Goal: Information Seeking & Learning: Check status

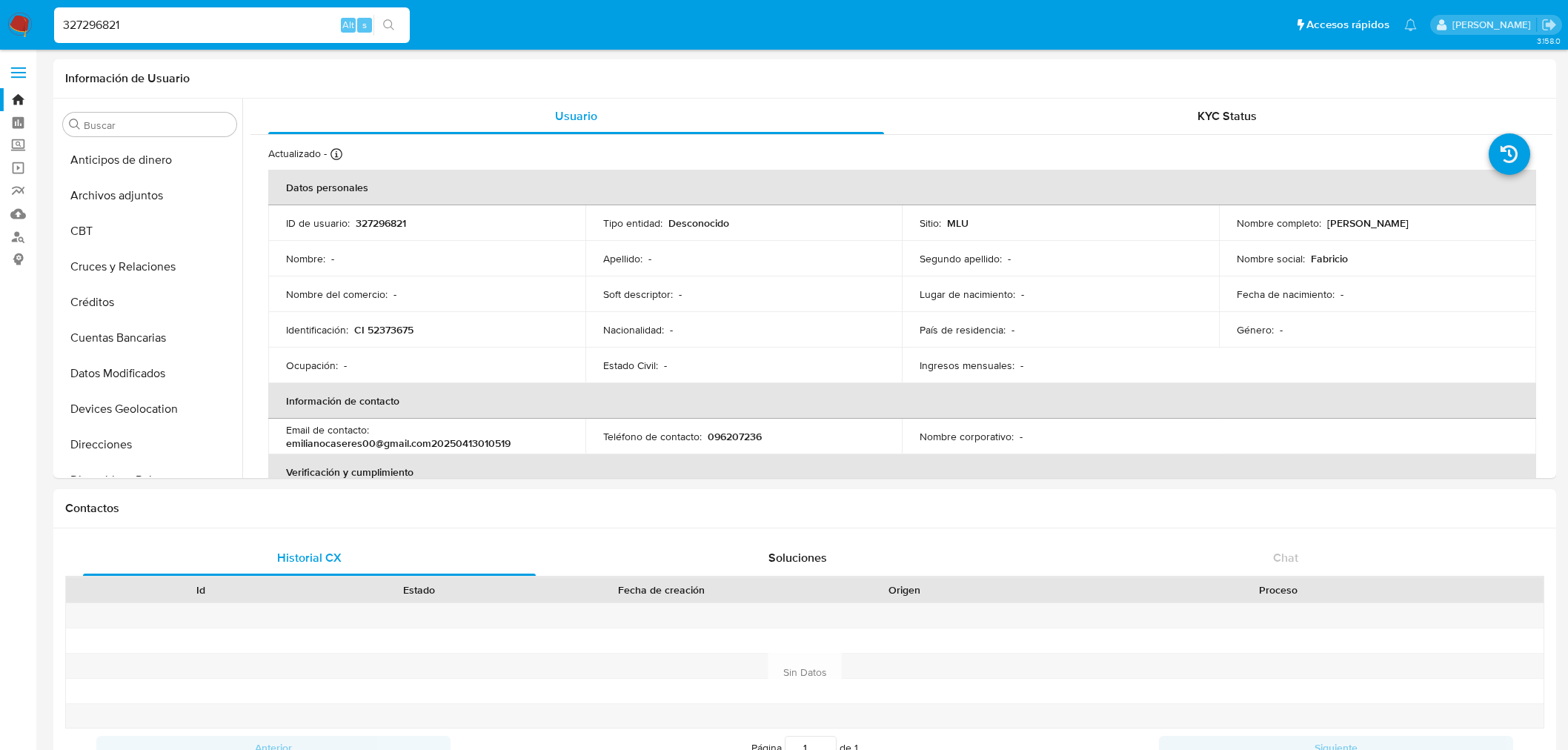
select select "10"
click at [173, 22] on input "327296821" at bounding box center [232, 25] width 356 height 19
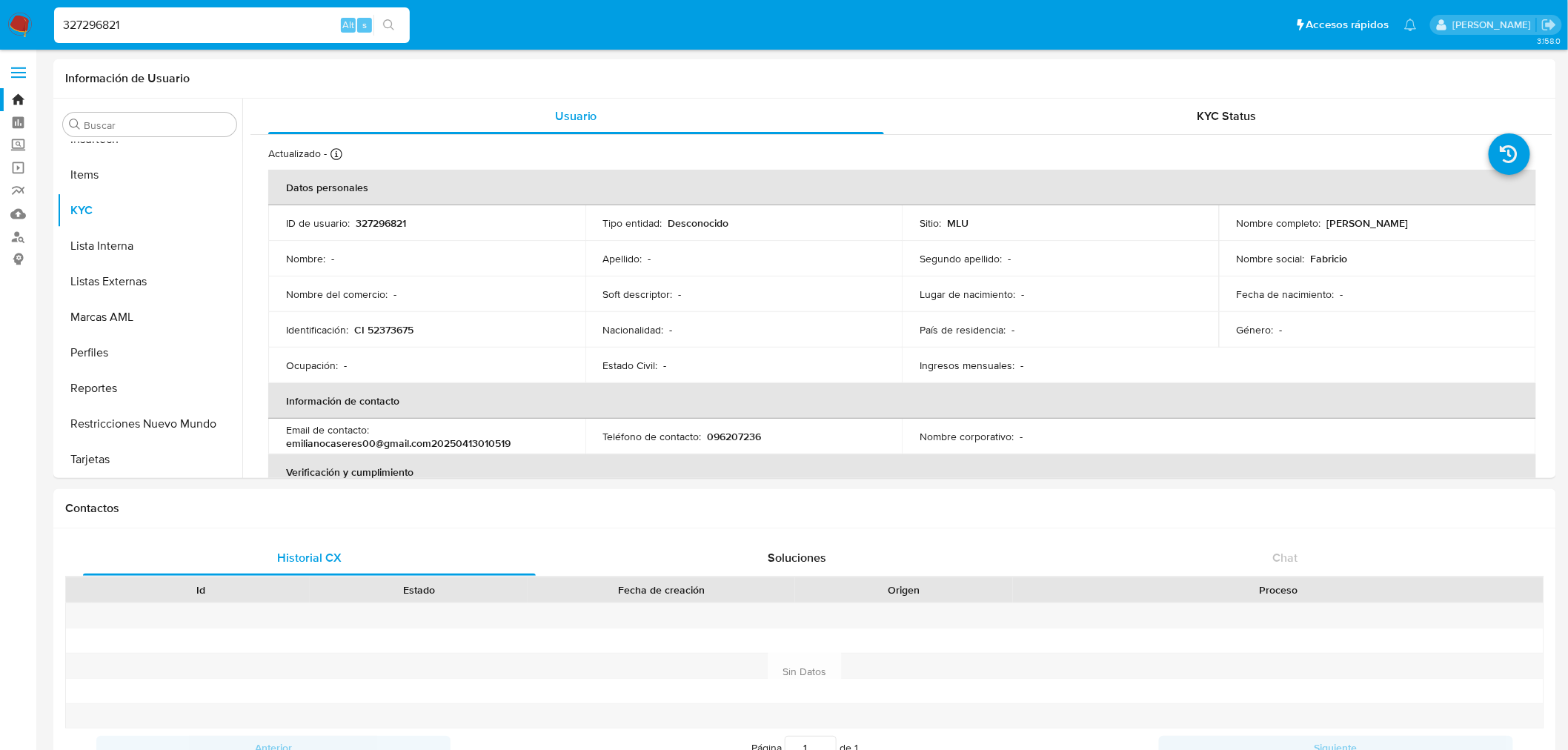
click at [173, 22] on input "327296821" at bounding box center [232, 25] width 356 height 19
paste input "251814378"
type input "2518143781"
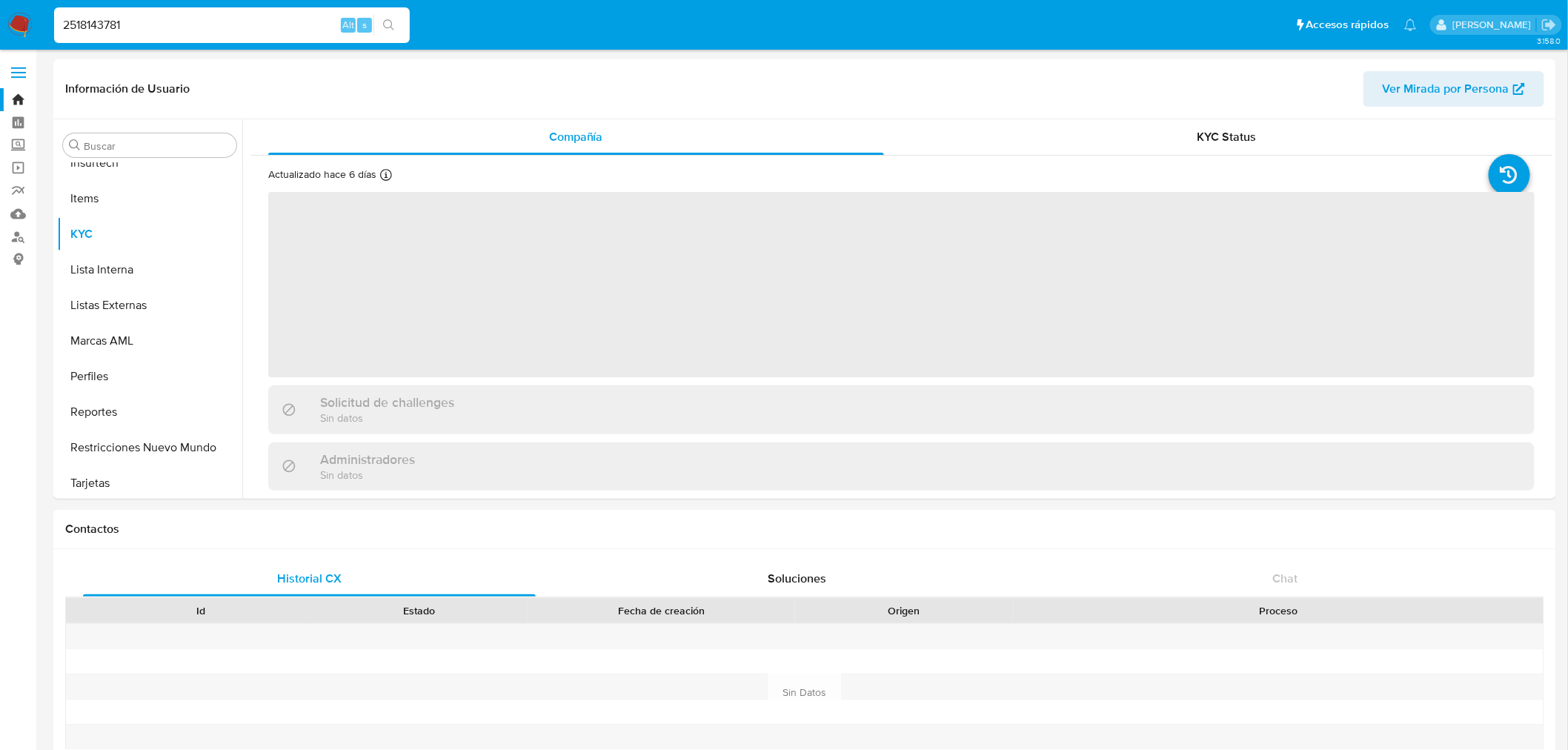
scroll to position [661, 0]
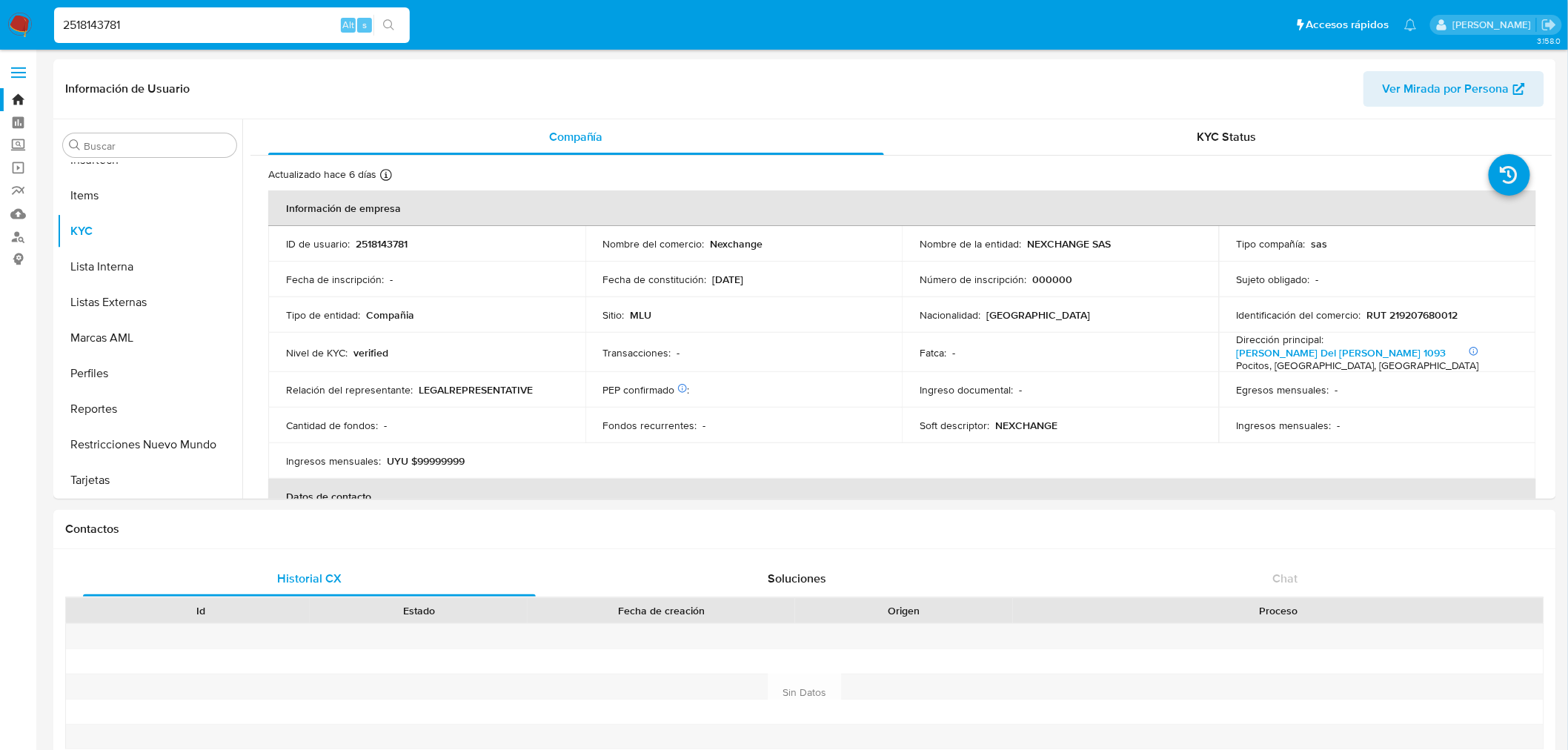
select select "10"
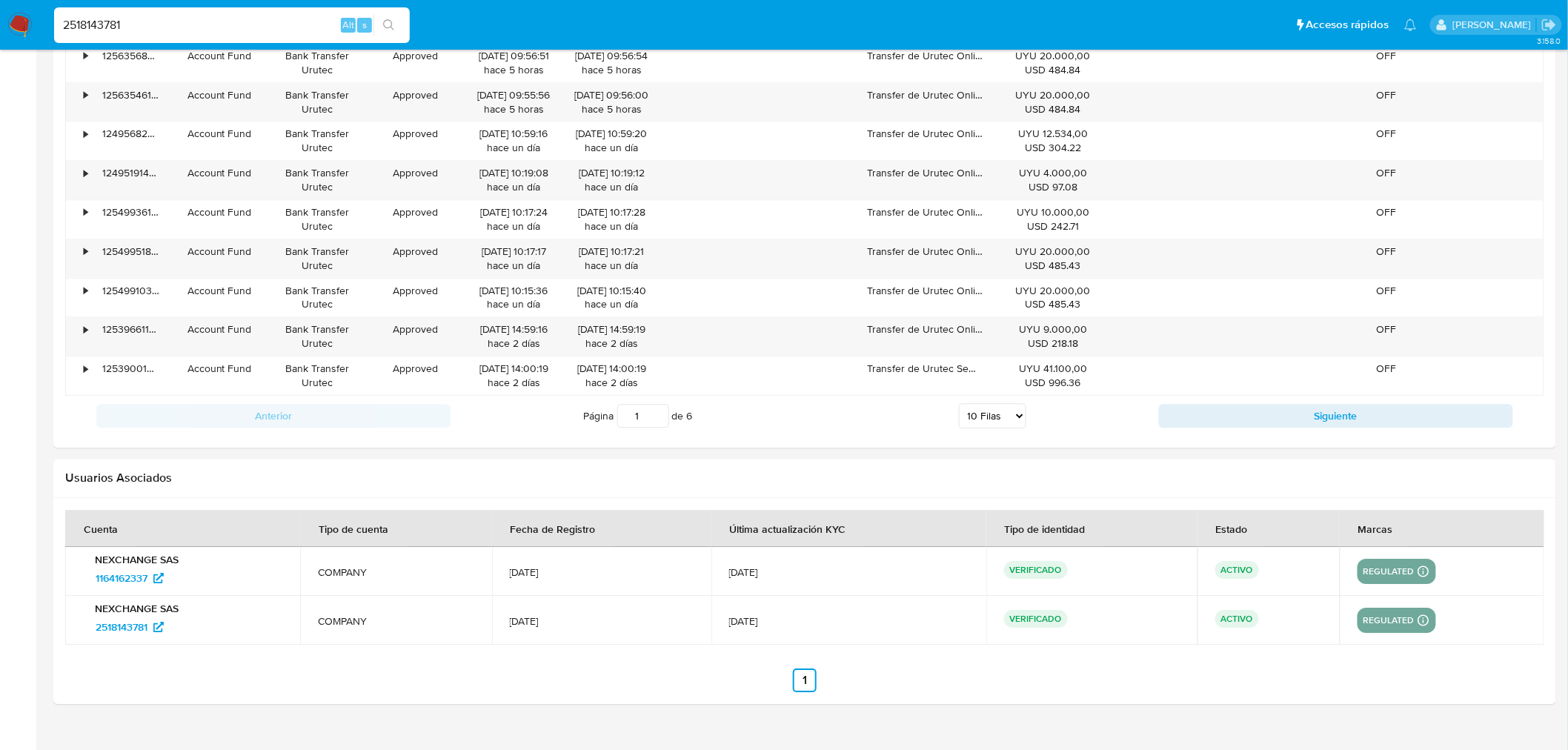
scroll to position [894, 0]
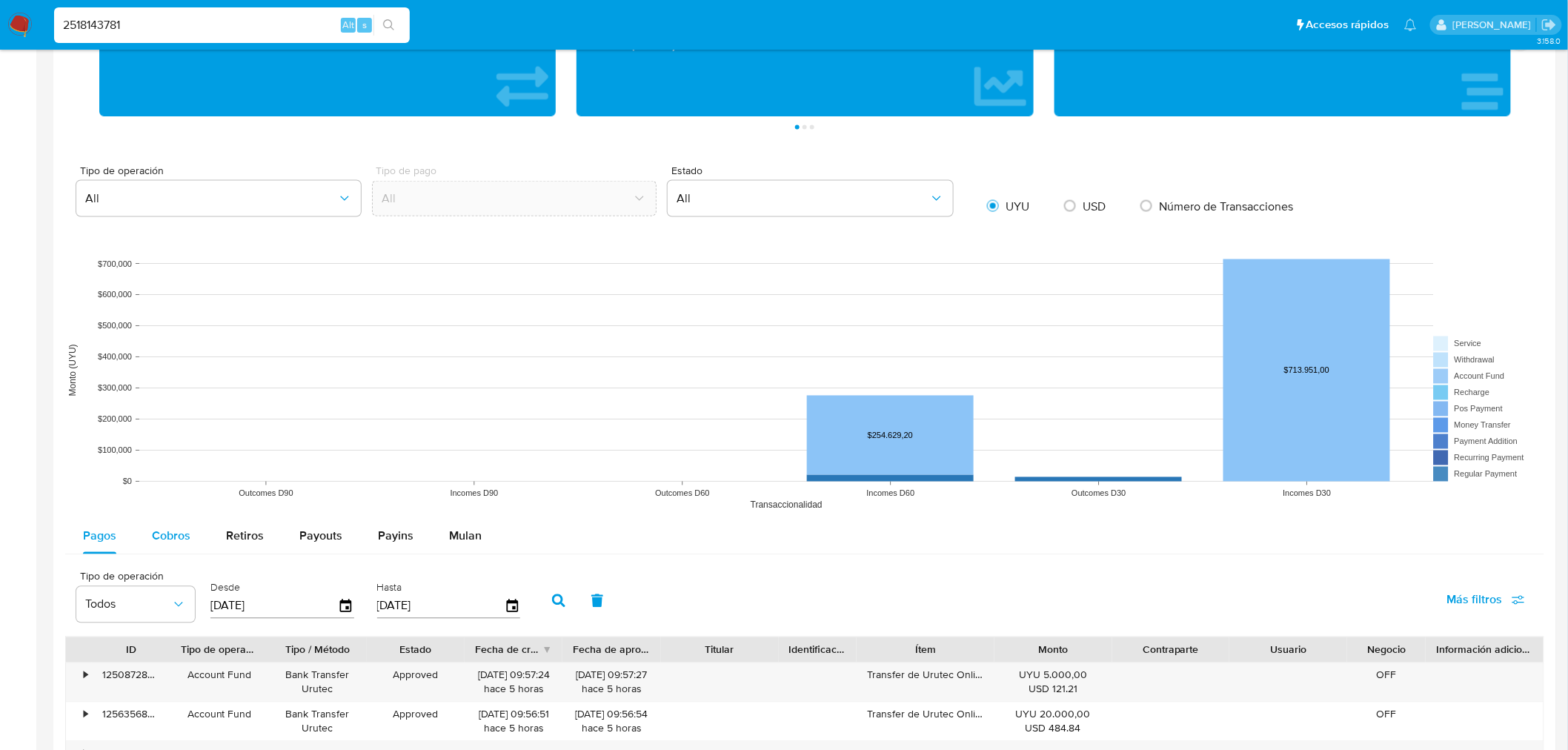
click at [172, 538] on span "Cobros" at bounding box center [172, 536] width 39 height 17
select select "10"
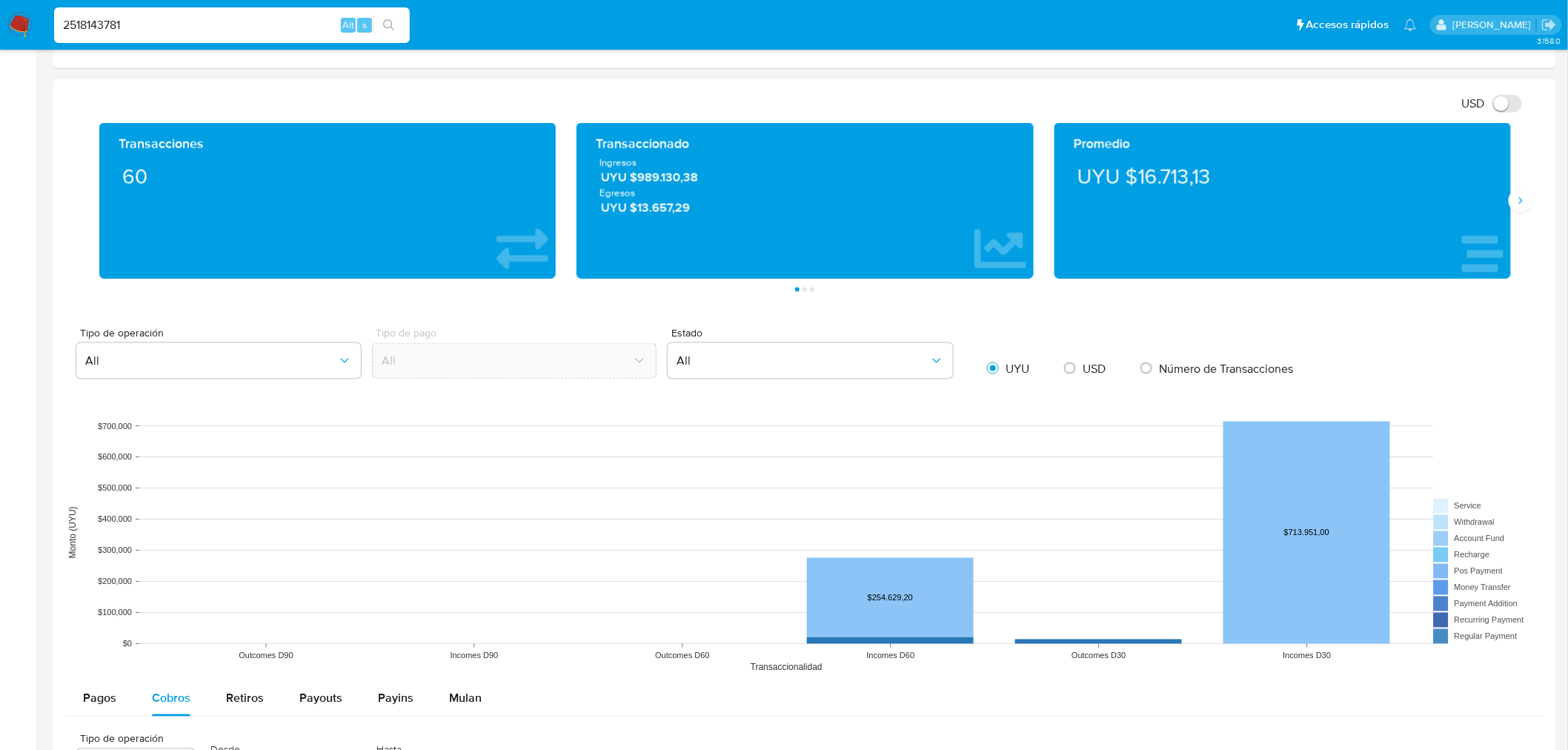
scroll to position [1583, 0]
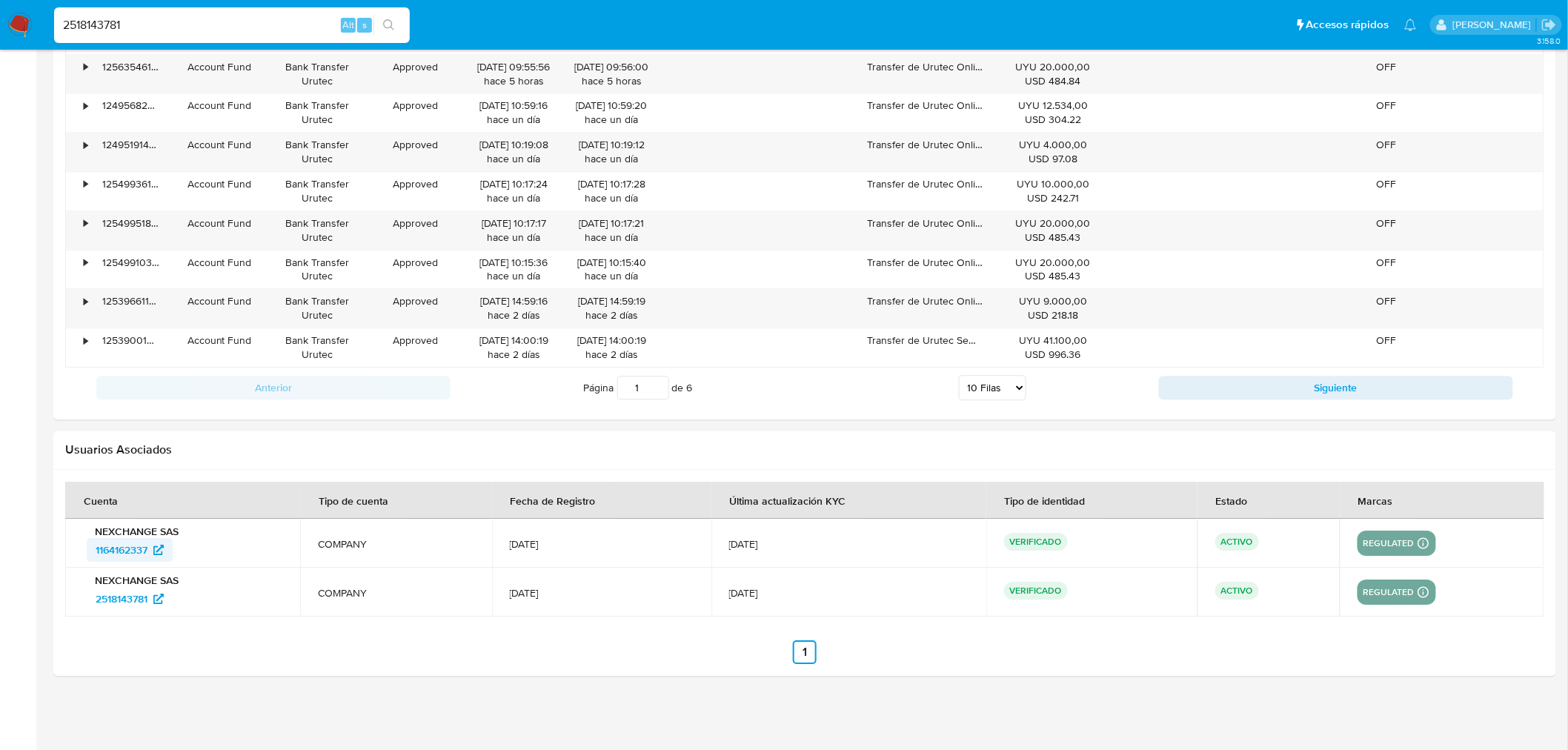
click at [105, 553] on span "1164162337" at bounding box center [122, 550] width 52 height 24
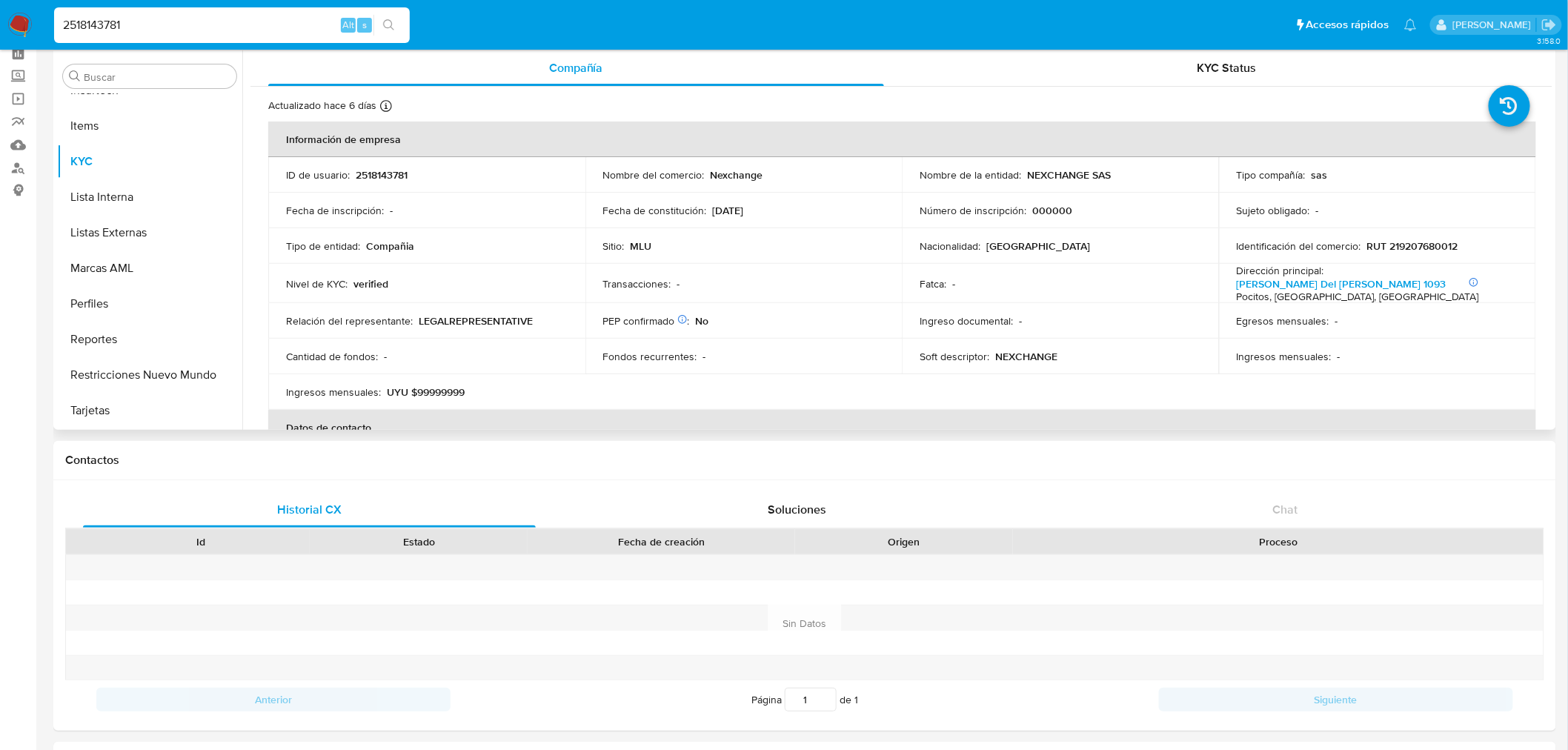
scroll to position [661, 0]
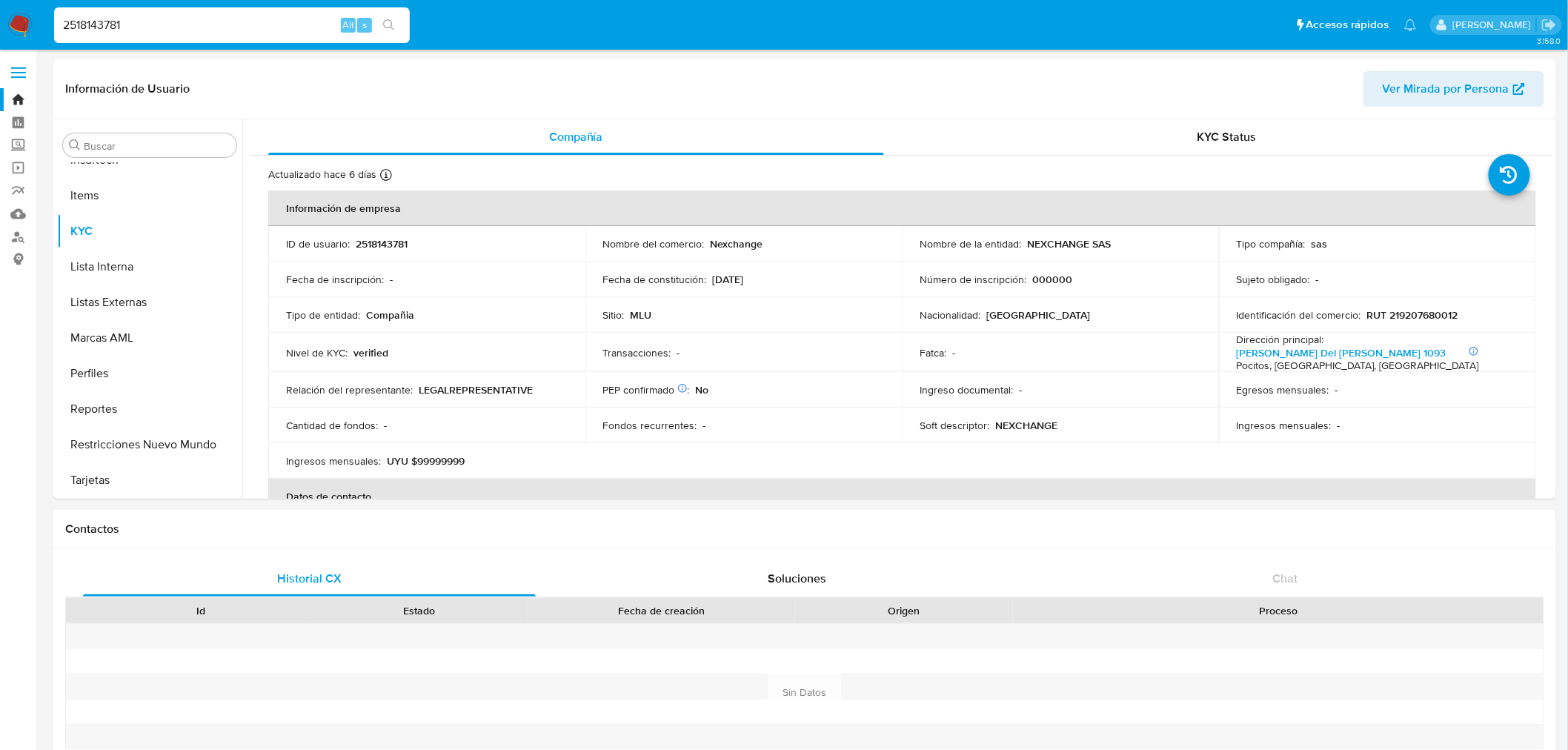
click at [188, 17] on input "2518143781" at bounding box center [232, 25] width 356 height 19
click at [128, 19] on input "2518143781" at bounding box center [232, 25] width 356 height 19
paste input "15830293"
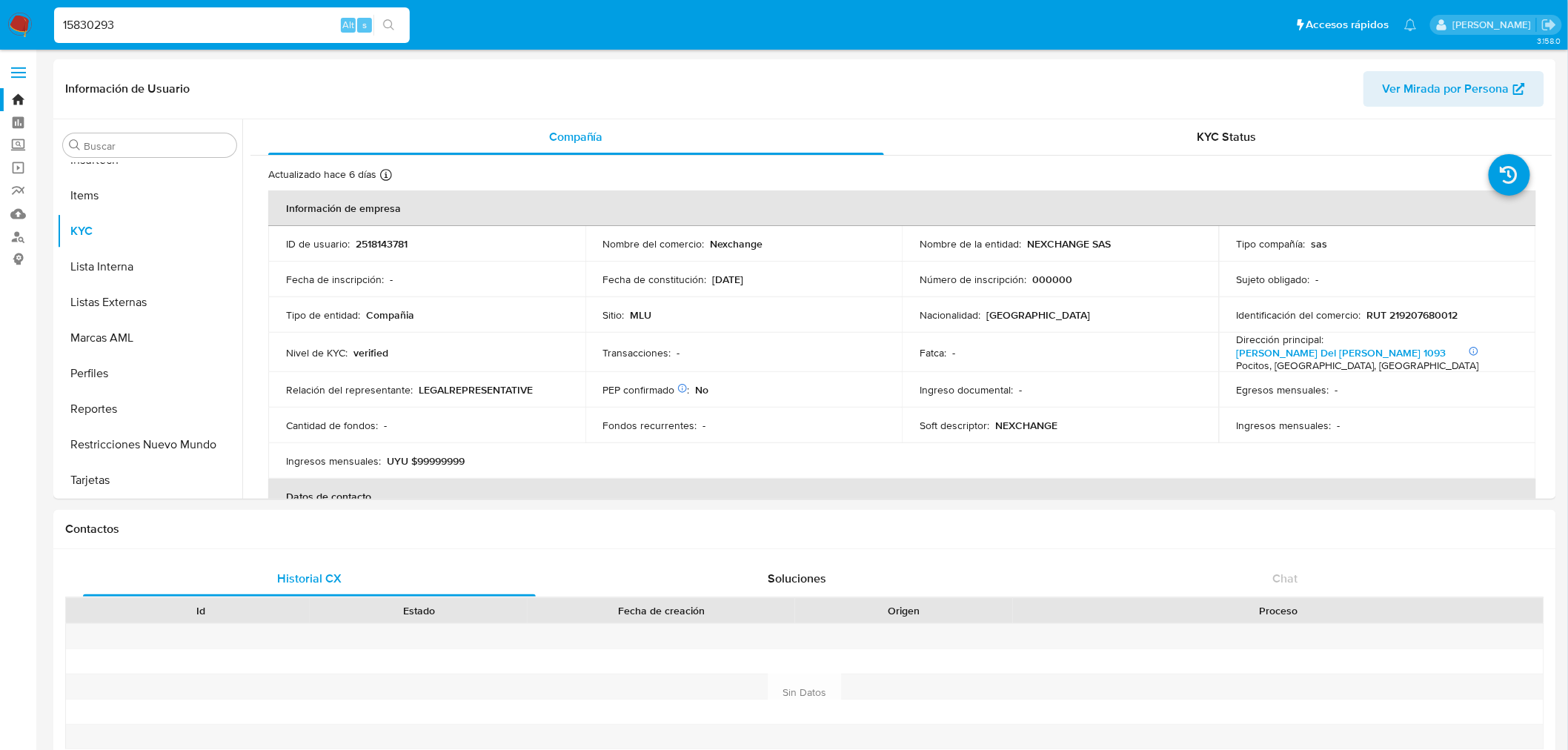
type input "15830293"
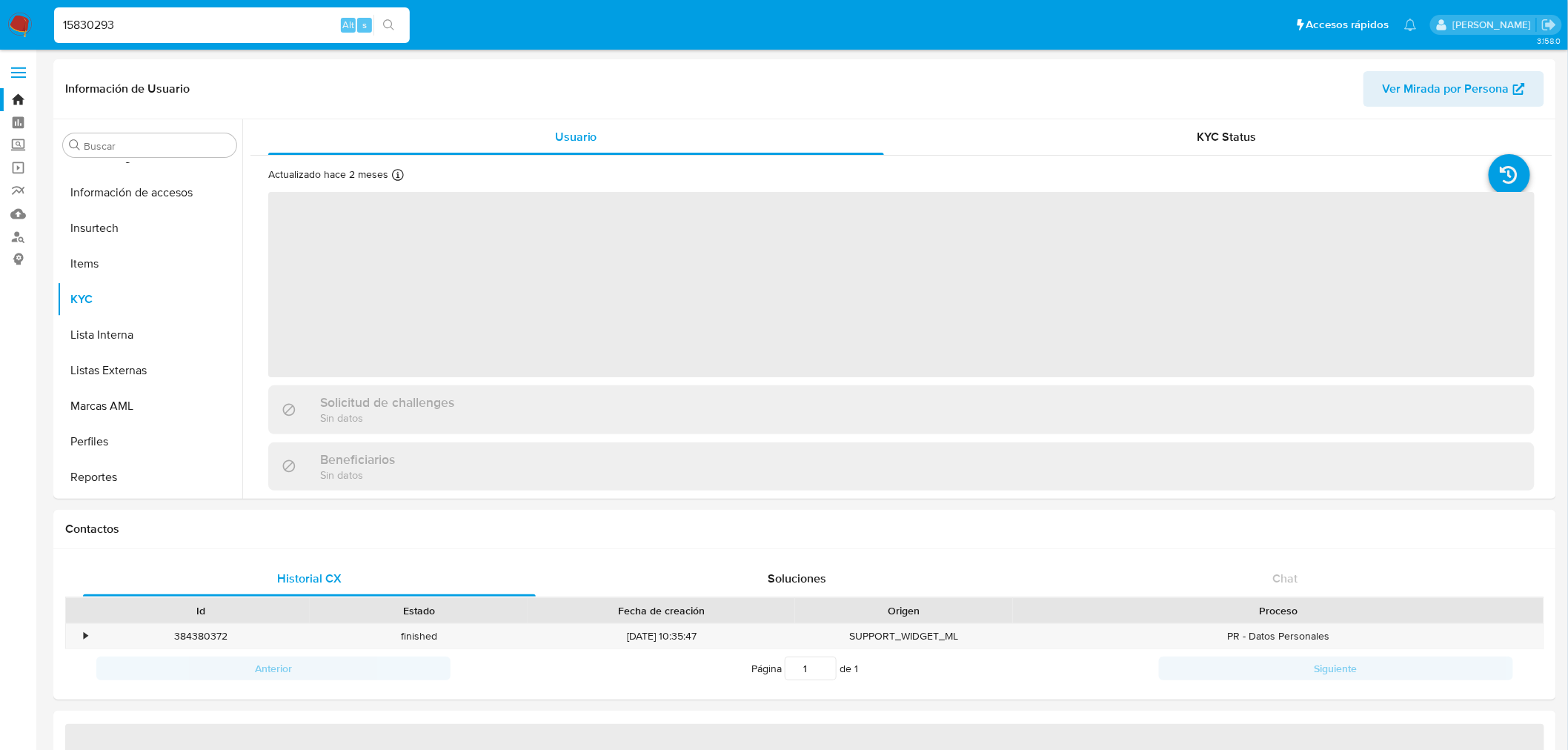
scroll to position [661, 0]
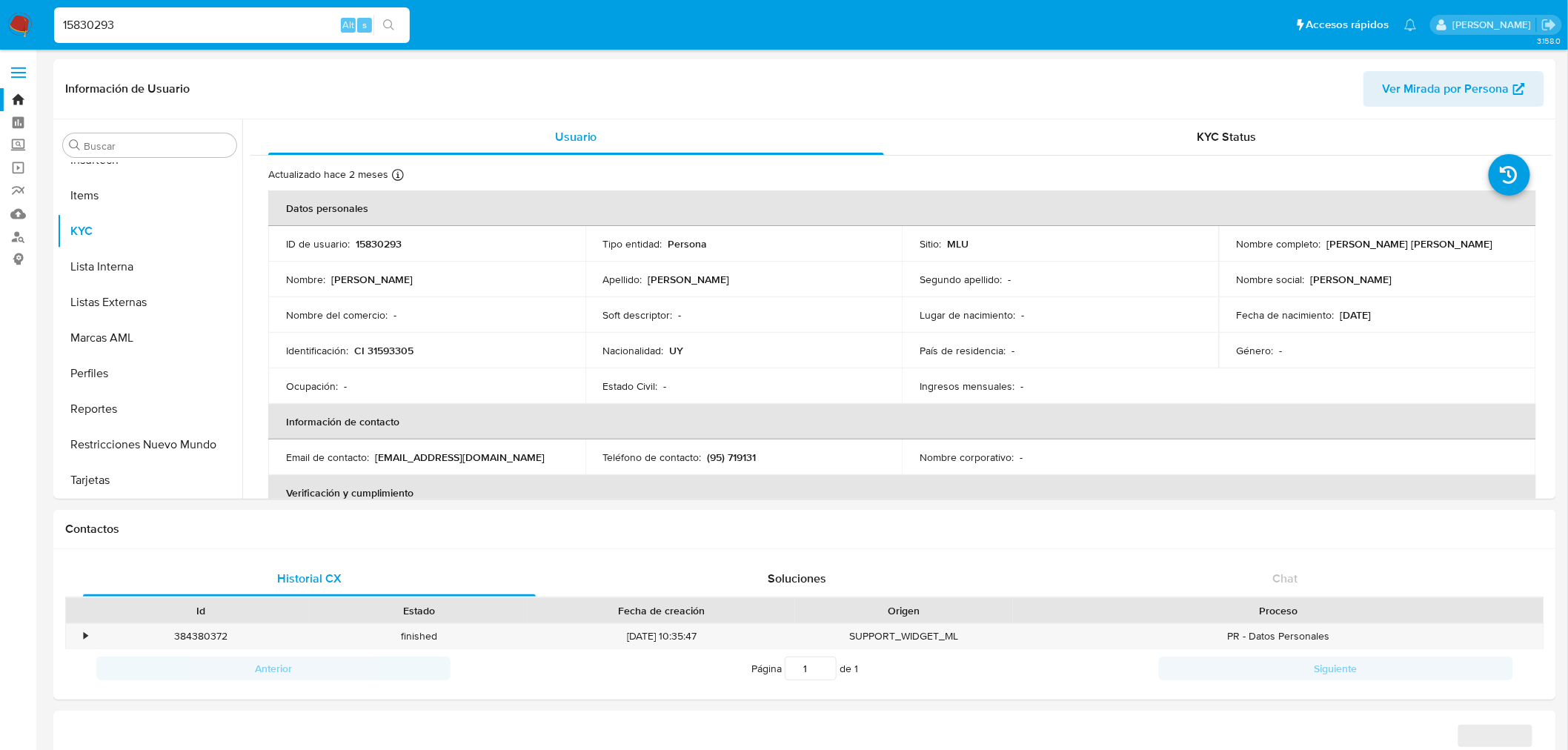
select select "10"
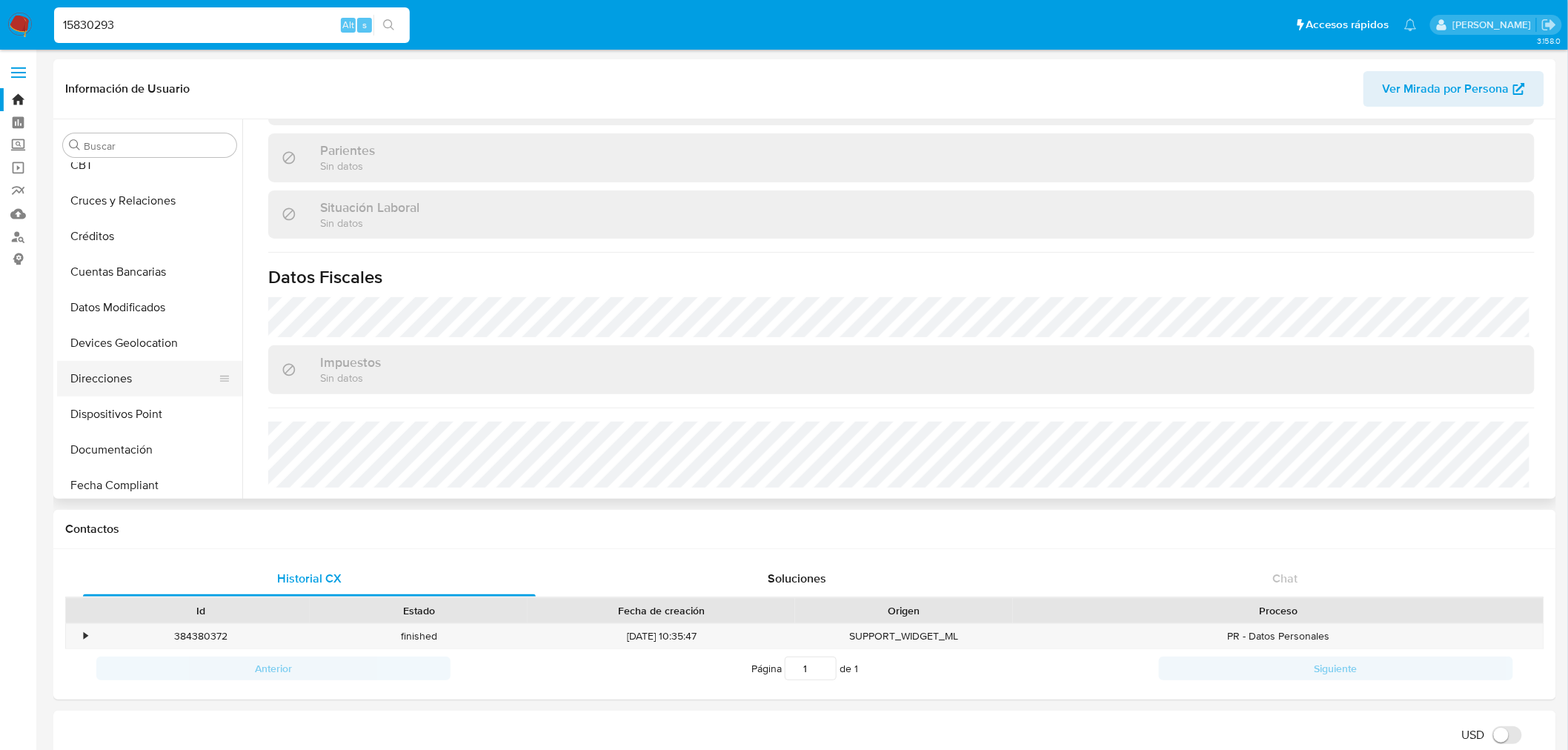
scroll to position [85, 0]
click at [138, 298] on button "Datos Modificados" at bounding box center [144, 310] width 173 height 36
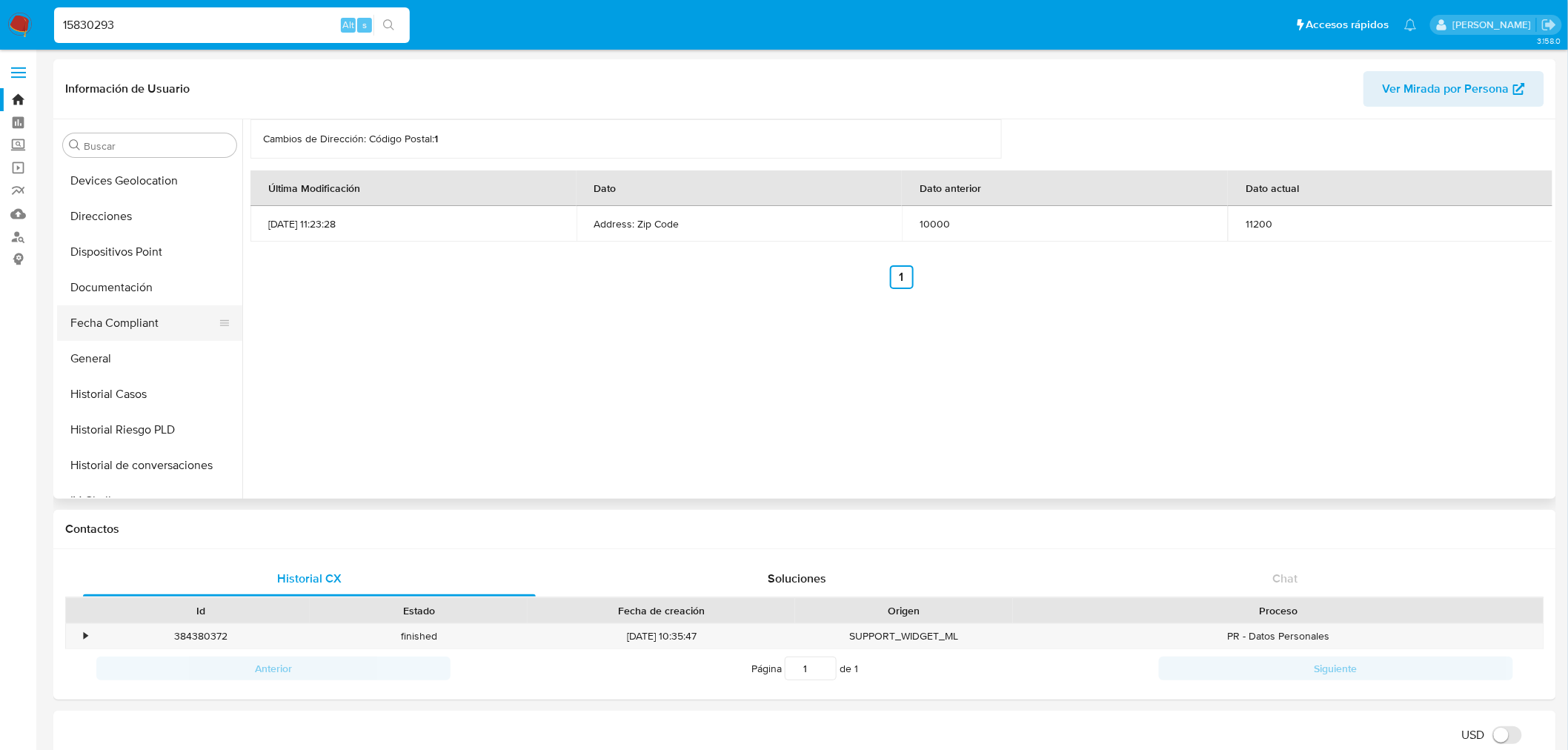
scroll to position [413, 0]
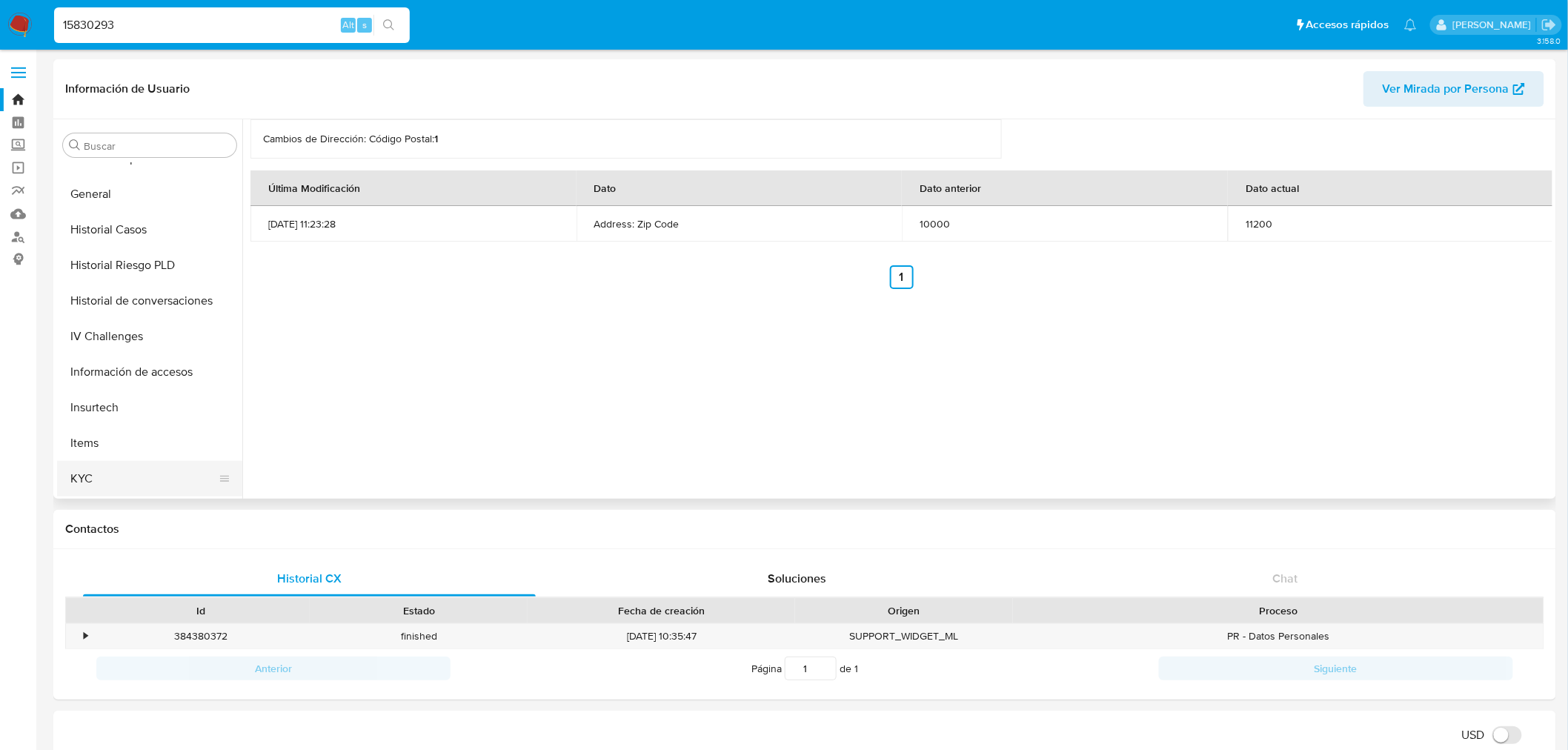
click at [106, 472] on button "KYC" at bounding box center [144, 479] width 173 height 36
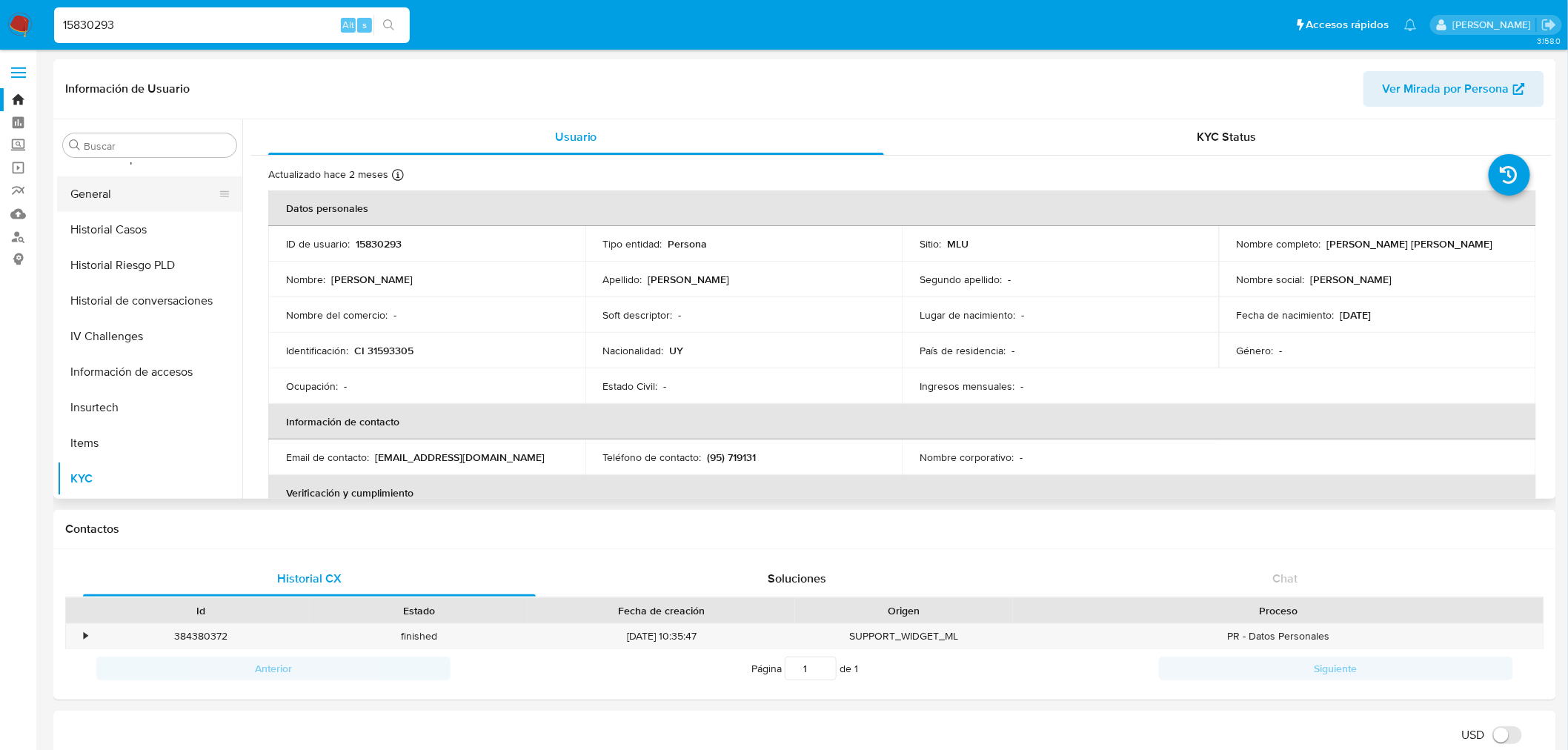
click at [134, 189] on button "General" at bounding box center [144, 194] width 173 height 36
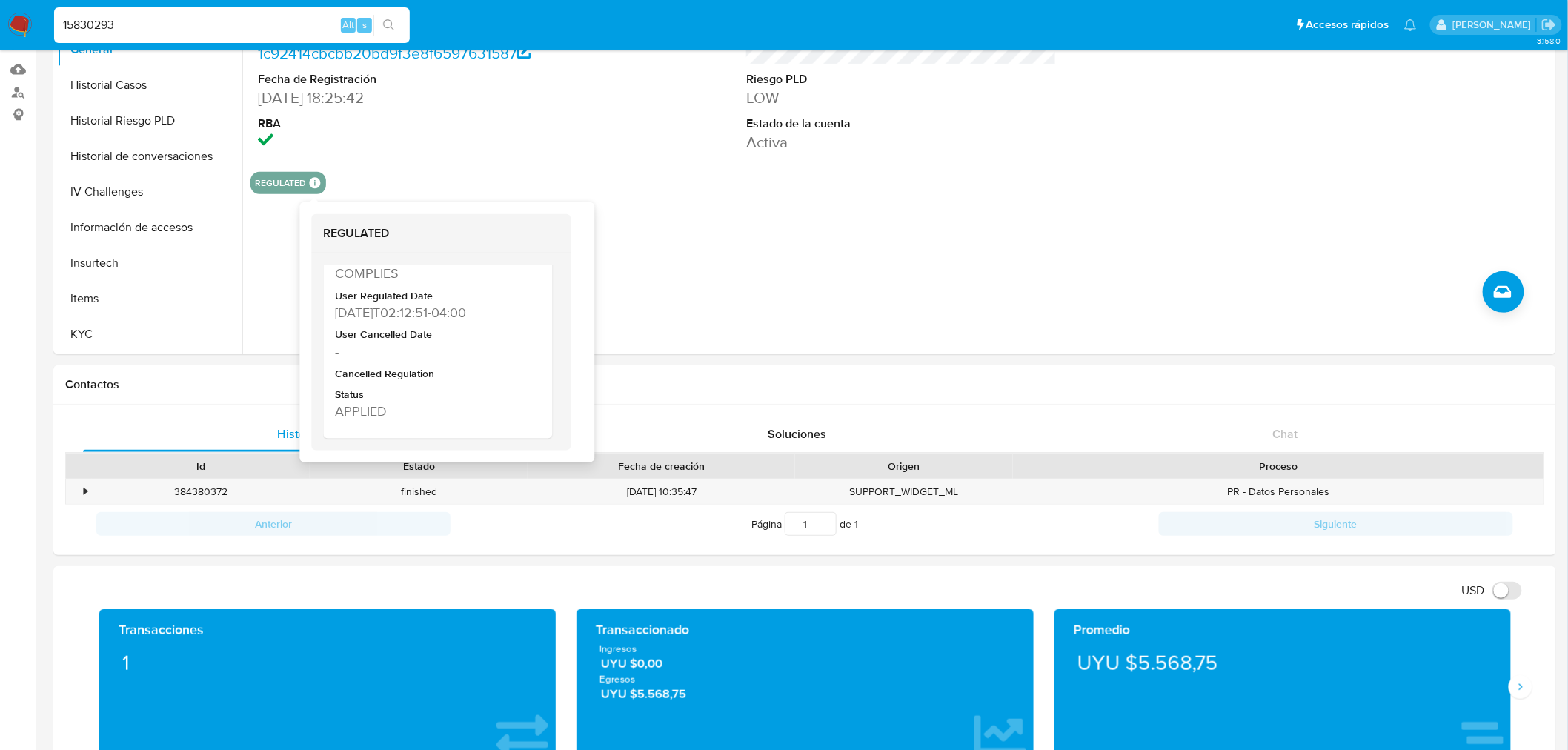
scroll to position [164, 0]
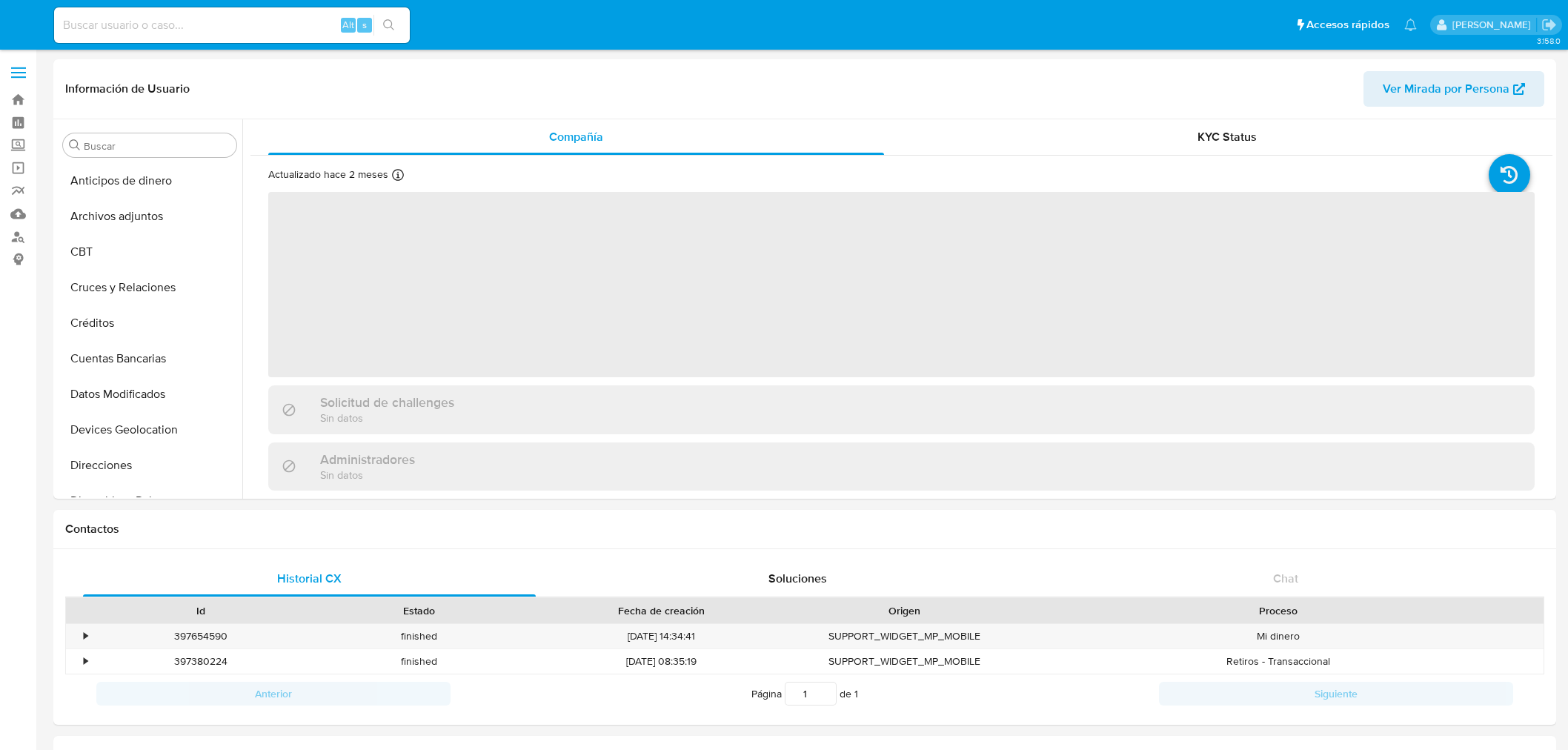
select select "10"
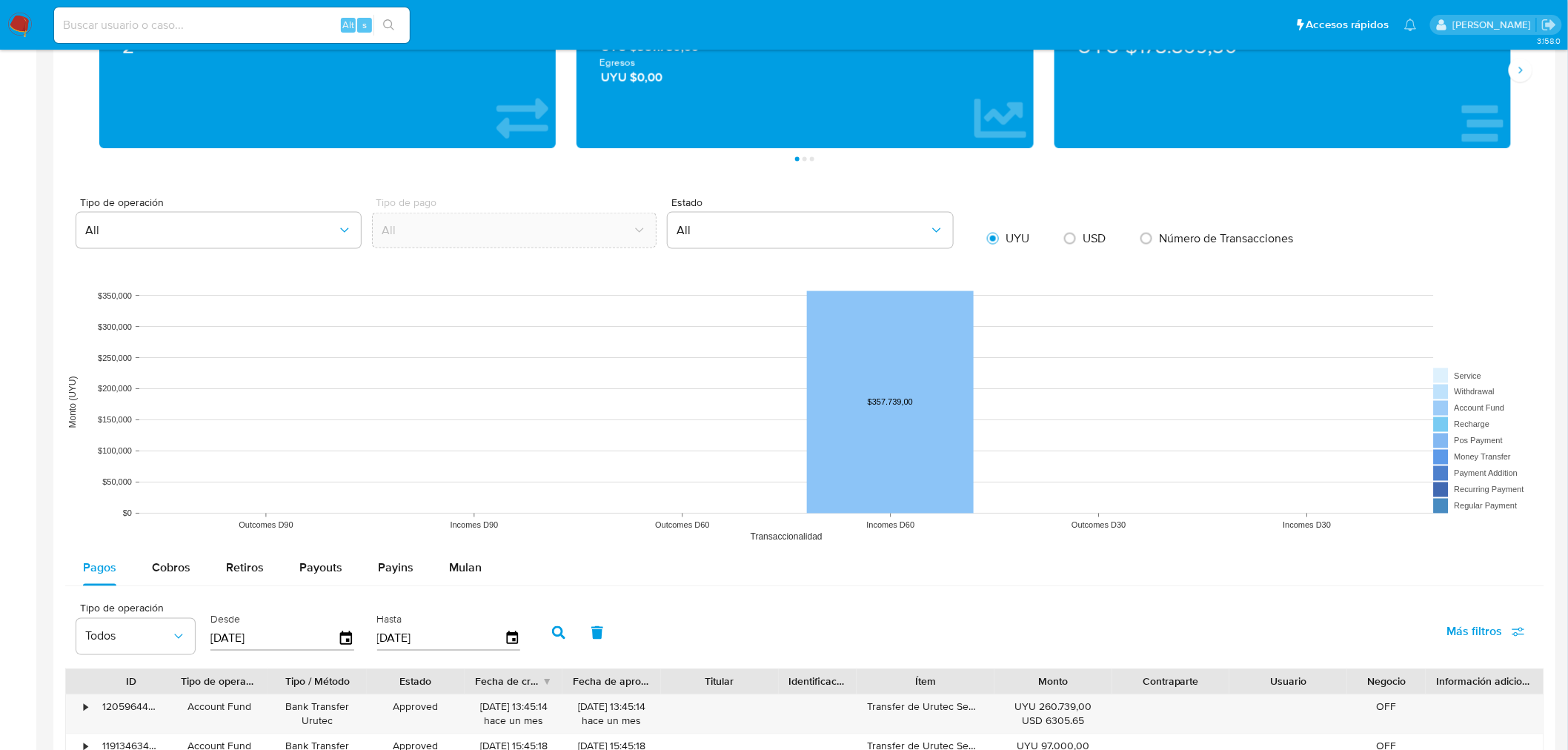
scroll to position [906, 0]
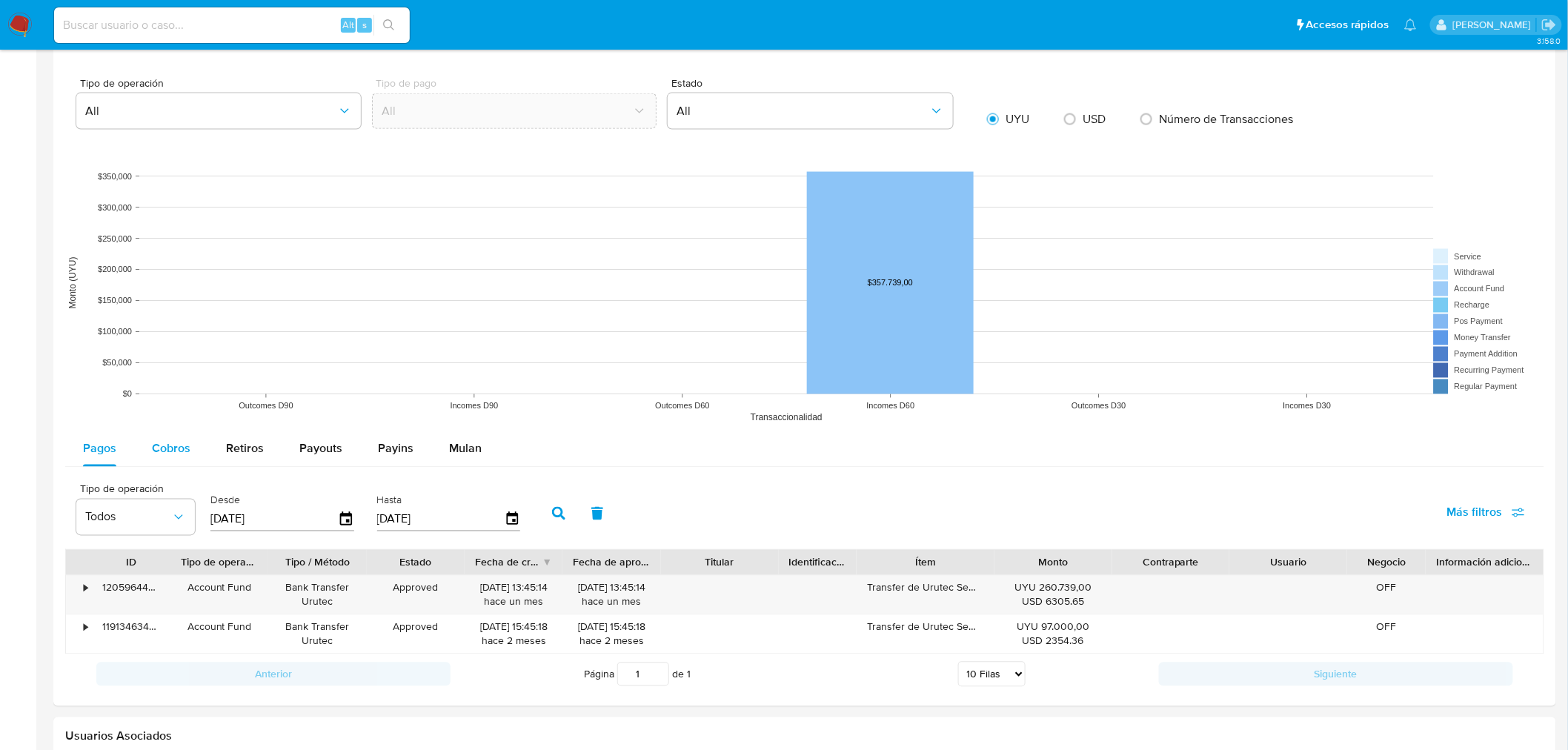
click at [159, 447] on span "Cobros" at bounding box center [172, 448] width 39 height 17
select select "10"
